Goal: Find specific page/section: Find specific page/section

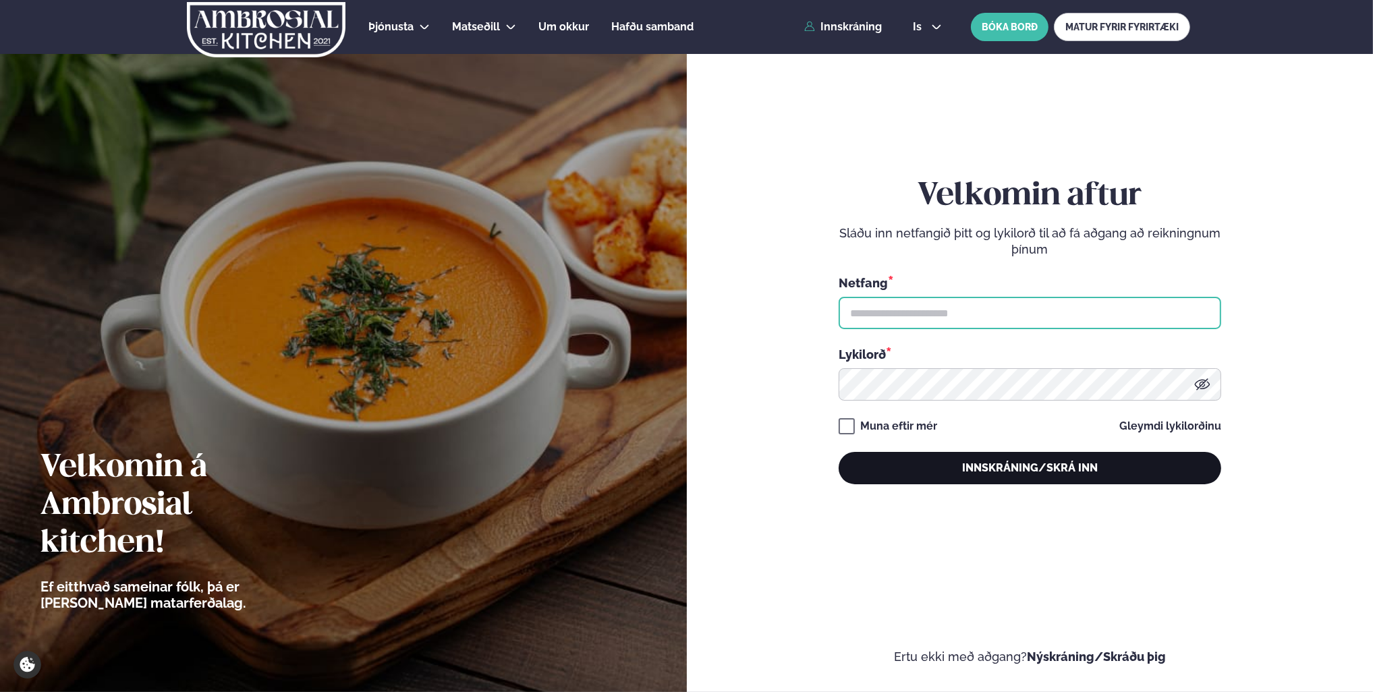
type input "**********"
click at [968, 471] on button "Innskráning/Skrá inn" at bounding box center [1030, 468] width 383 height 32
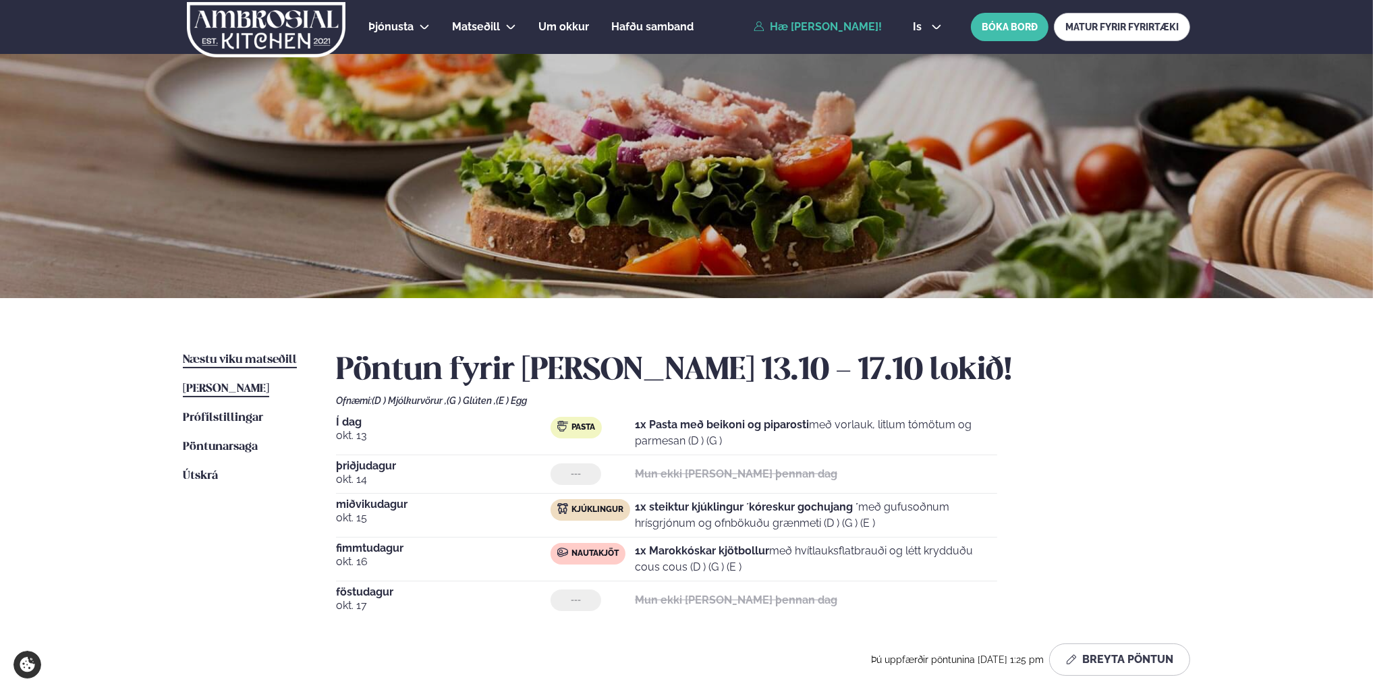
click at [240, 356] on span "Næstu viku matseðill" at bounding box center [240, 359] width 114 height 11
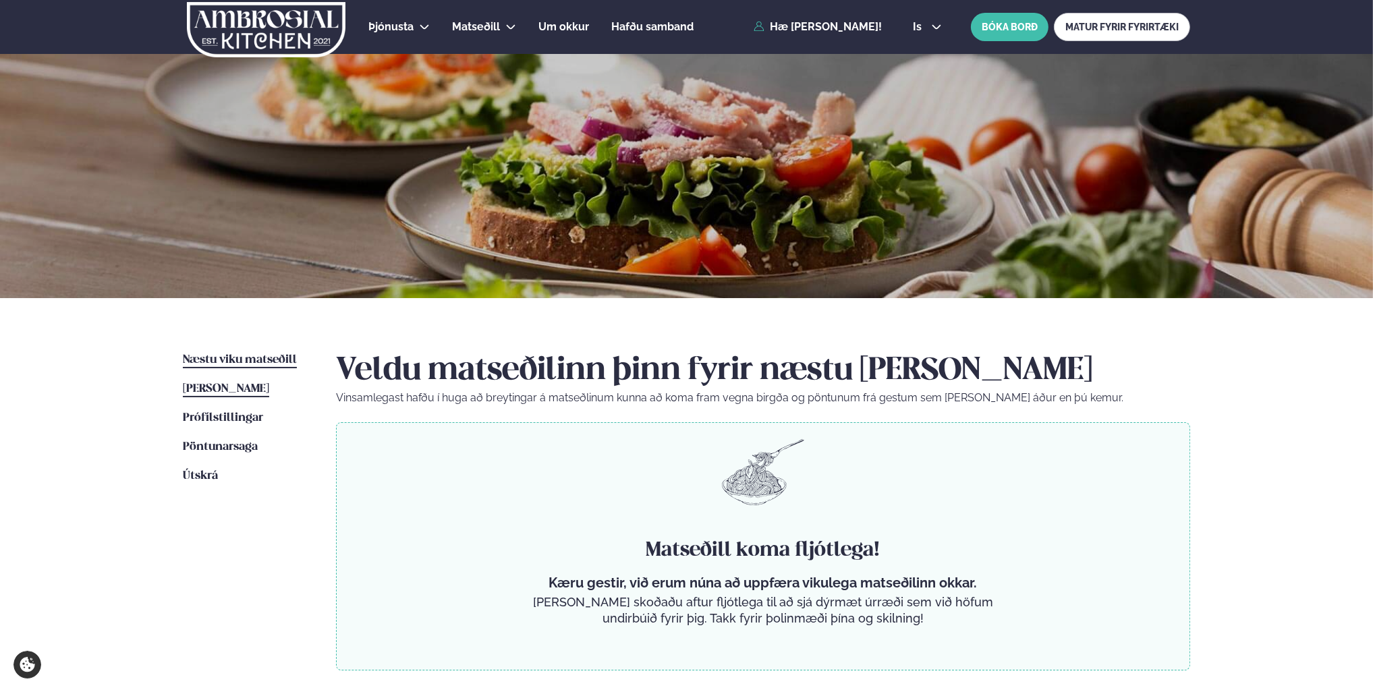
click at [265, 393] on span "[PERSON_NAME]" at bounding box center [226, 388] width 86 height 11
